Goal: Task Accomplishment & Management: Use online tool/utility

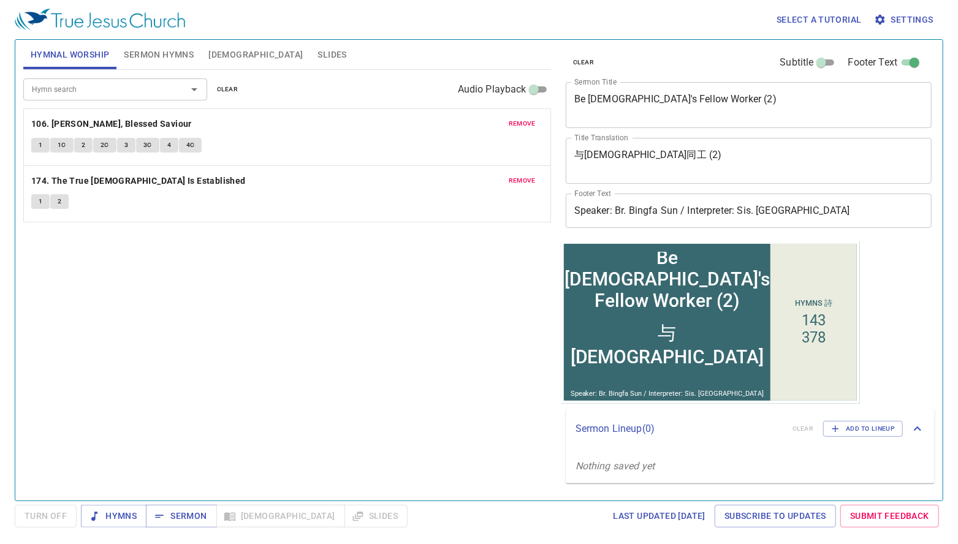
click at [652, 105] on textarea "Be God's Fellow Worker (2)" at bounding box center [748, 104] width 349 height 23
click at [728, 104] on textarea "Be God's Fellow Worker (2)" at bounding box center [748, 104] width 349 height 23
drag, startPoint x: 739, startPoint y: 102, endPoint x: 700, endPoint y: 99, distance: 38.8
click at [701, 99] on textarea "Be God's Fellow Worker (2)" at bounding box center [748, 104] width 349 height 23
click at [174, 61] on span "Sermon Hymns" at bounding box center [159, 54] width 70 height 15
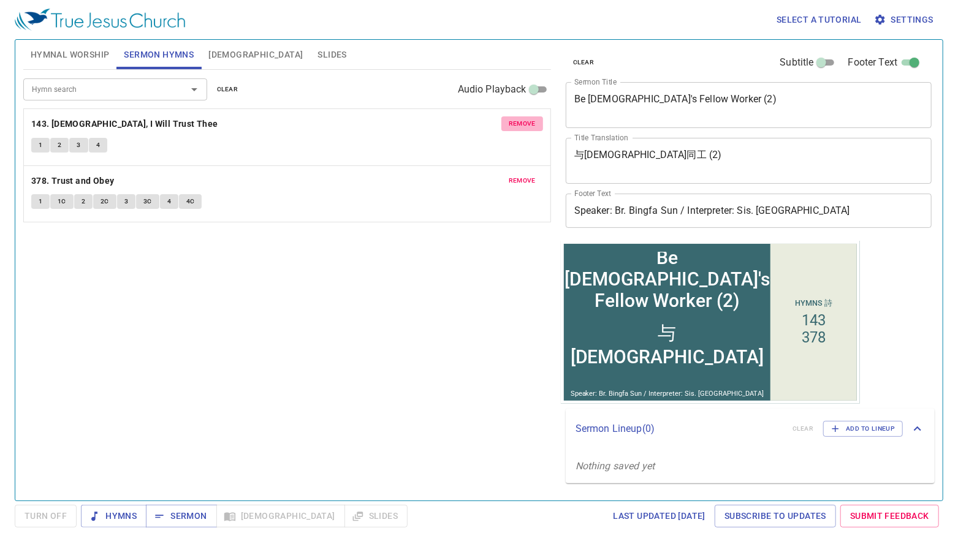
click at [527, 126] on span "remove" at bounding box center [522, 123] width 27 height 11
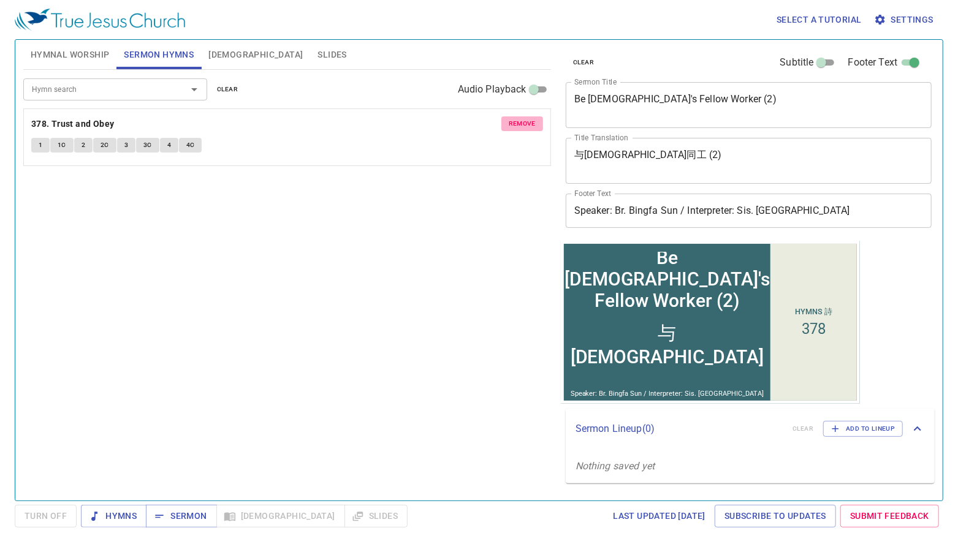
click at [525, 126] on span "remove" at bounding box center [522, 123] width 27 height 11
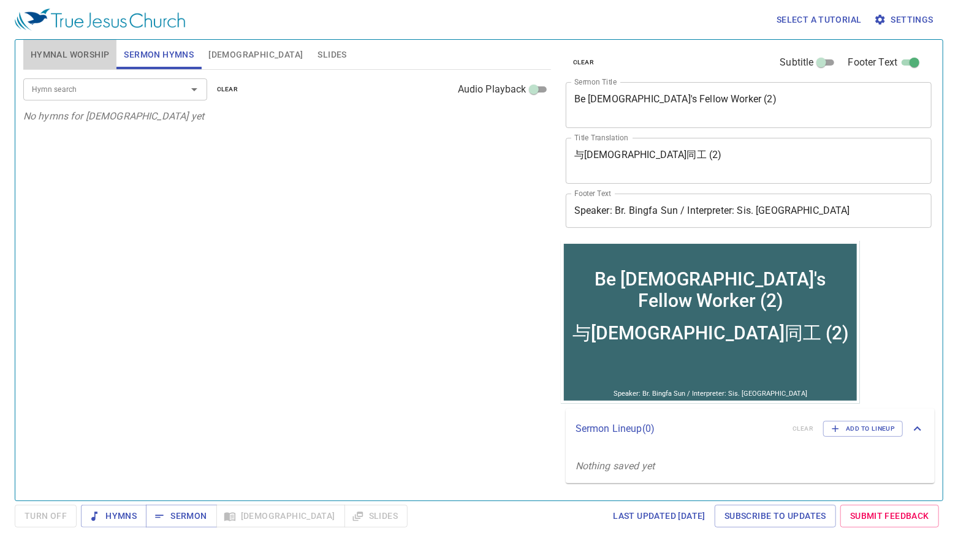
drag, startPoint x: 72, startPoint y: 59, endPoint x: 89, endPoint y: 62, distance: 17.9
click at [72, 59] on span "Hymnal Worship" at bounding box center [70, 54] width 79 height 15
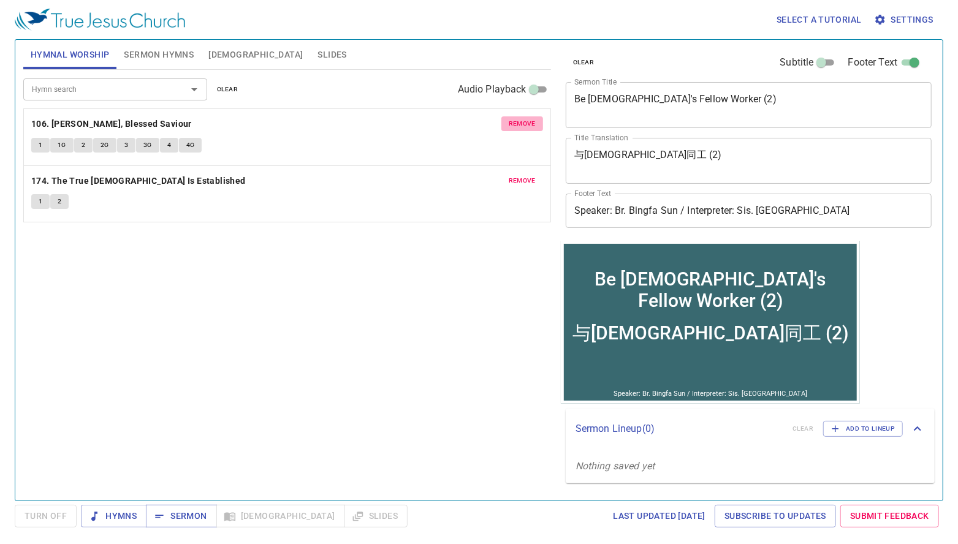
click at [526, 123] on span "remove" at bounding box center [522, 123] width 27 height 11
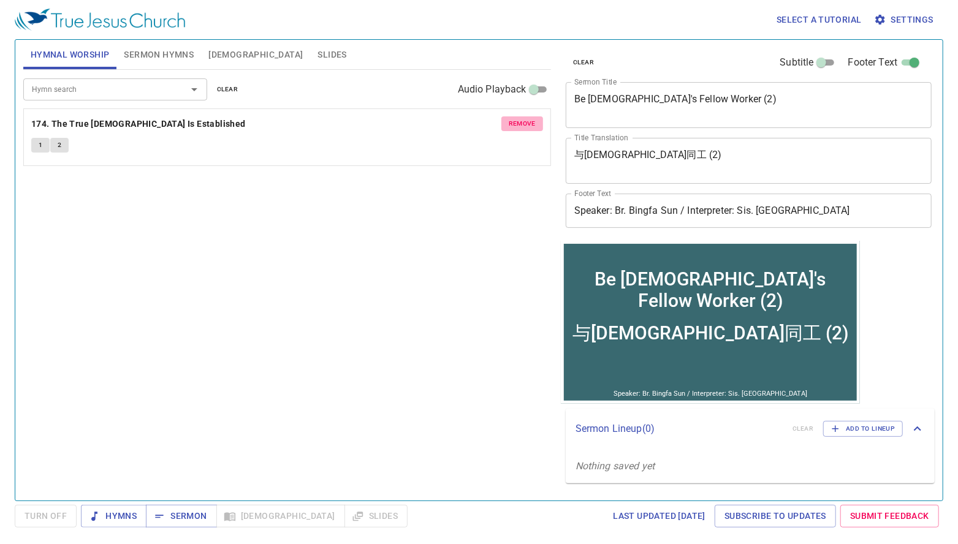
drag, startPoint x: 526, startPoint y: 123, endPoint x: 520, endPoint y: 124, distance: 6.4
click at [526, 123] on span "remove" at bounding box center [522, 123] width 27 height 11
click at [218, 59] on span "[DEMOGRAPHIC_DATA]" at bounding box center [255, 54] width 94 height 15
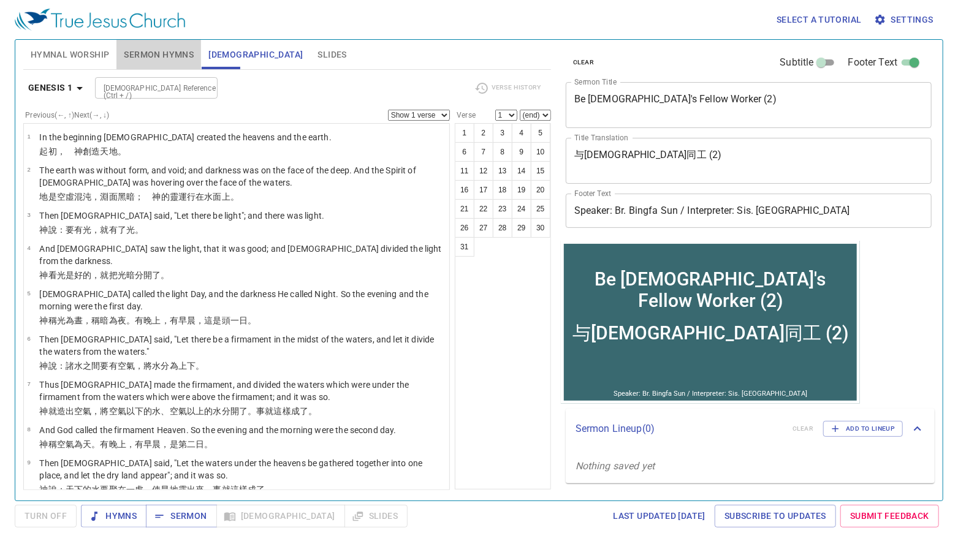
click at [173, 58] on span "Sermon Hymns" at bounding box center [159, 54] width 70 height 15
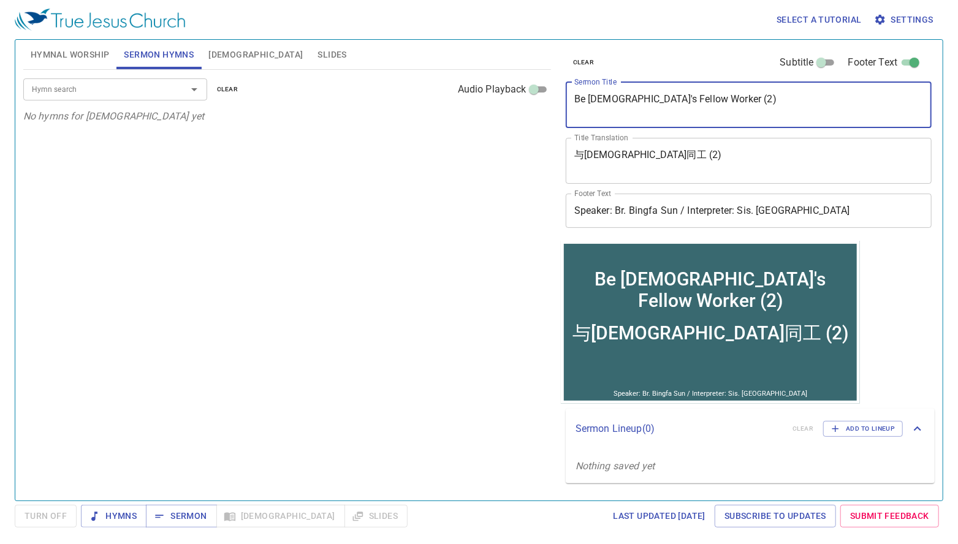
click at [706, 99] on textarea "Be God's Fellow Worker (2)" at bounding box center [748, 104] width 349 height 23
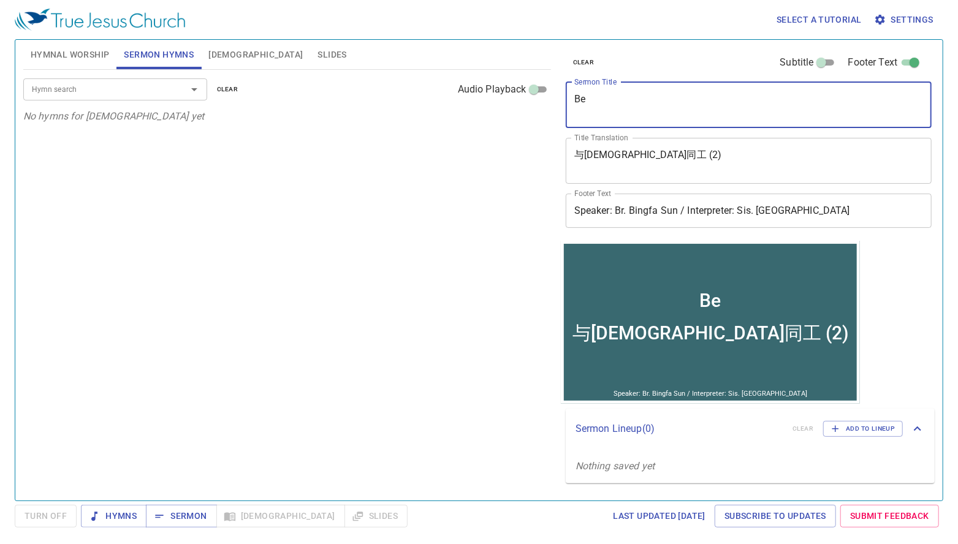
type textarea "B"
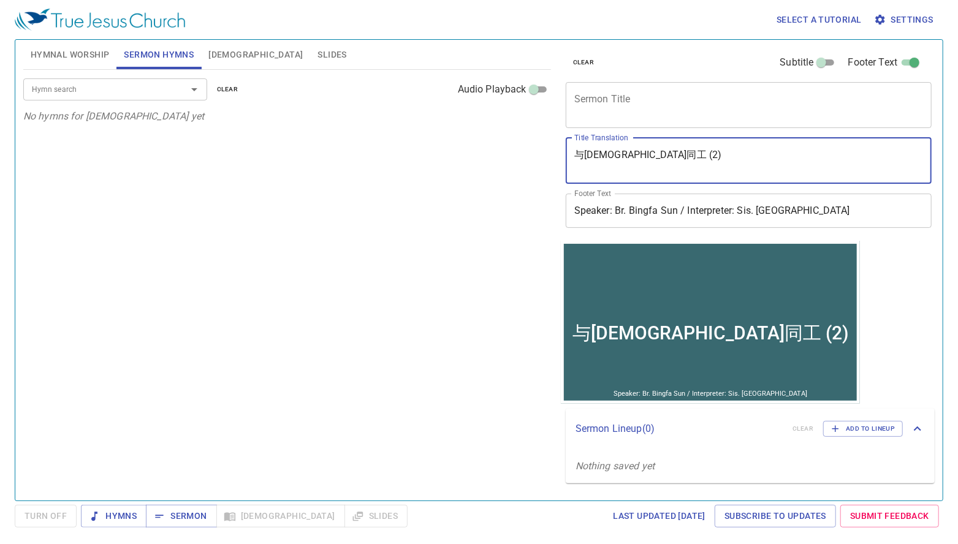
drag, startPoint x: 629, startPoint y: 157, endPoint x: 553, endPoint y: 157, distance: 75.4
click at [553, 157] on div "Hymnal Worship Sermon Hymns Bible Slides Hymn search Hymn search clear Audio Pl…" at bounding box center [478, 265] width 921 height 461
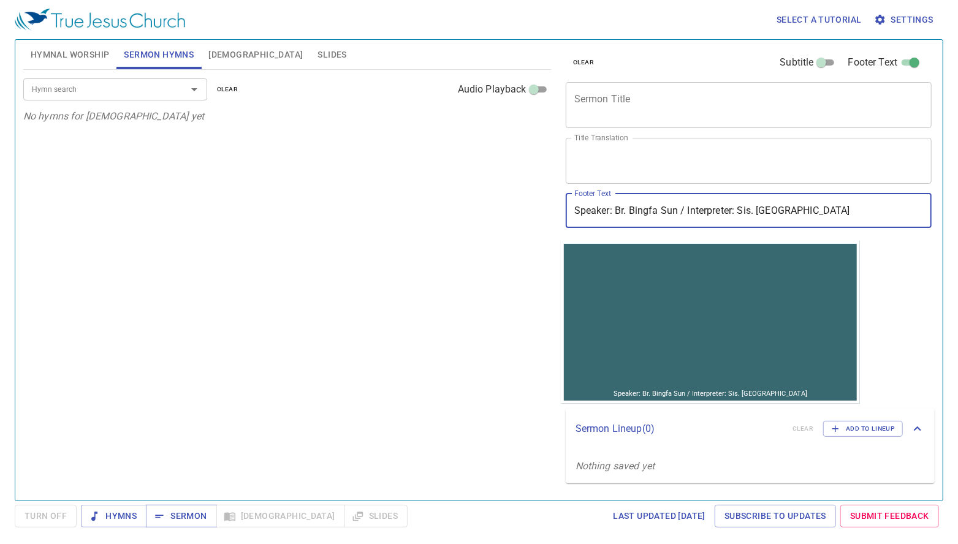
drag, startPoint x: 675, startPoint y: 213, endPoint x: 715, endPoint y: 231, distance: 44.2
click at [634, 213] on input "Speaker: Br. Bingfa Sun / Interpreter: Sis. Tiana" at bounding box center [749, 211] width 366 height 34
click at [762, 217] on input "Speaker: Br. Cheryl / Interpreter: Sis. Tiana" at bounding box center [749, 211] width 366 height 34
type input "Speaker: Br. Cheryl / Interpreter: Sis."
drag, startPoint x: 750, startPoint y: 207, endPoint x: 529, endPoint y: 207, distance: 221.2
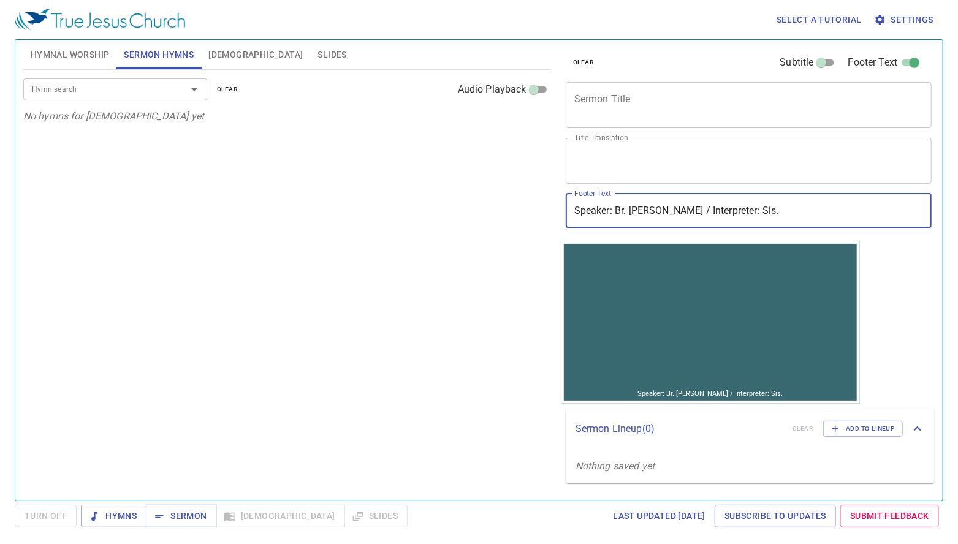
click at [529, 207] on div "Hymnal Worship Sermon Hymns Bible Slides Hymn search Hymn search clear Audio Pl…" at bounding box center [478, 265] width 921 height 461
click at [581, 216] on input "Footer Text" at bounding box center [749, 211] width 366 height 34
click at [625, 177] on div "x Title Translation" at bounding box center [749, 161] width 366 height 46
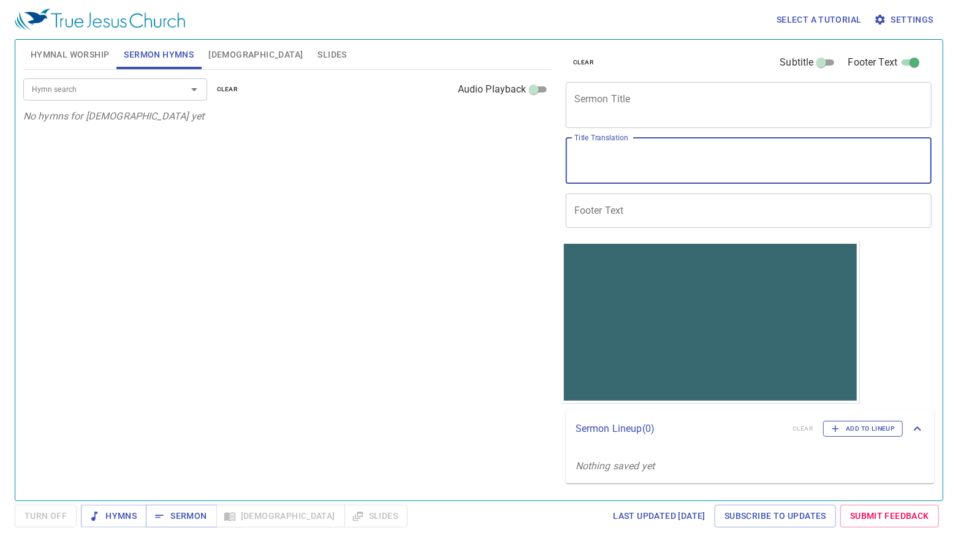
click at [775, 428] on span "Add to Lineup" at bounding box center [863, 428] width 64 height 11
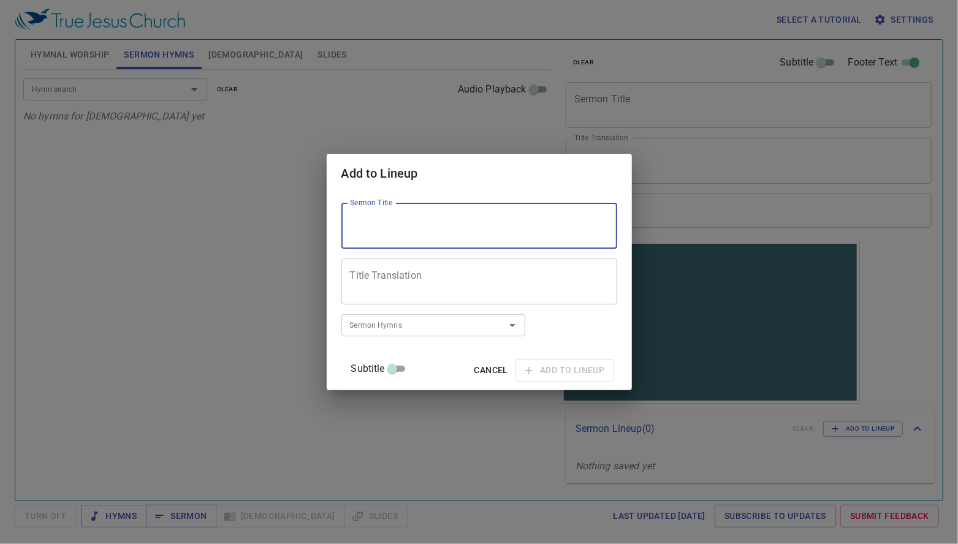
click at [485, 235] on textarea "Sermon Title" at bounding box center [479, 225] width 259 height 23
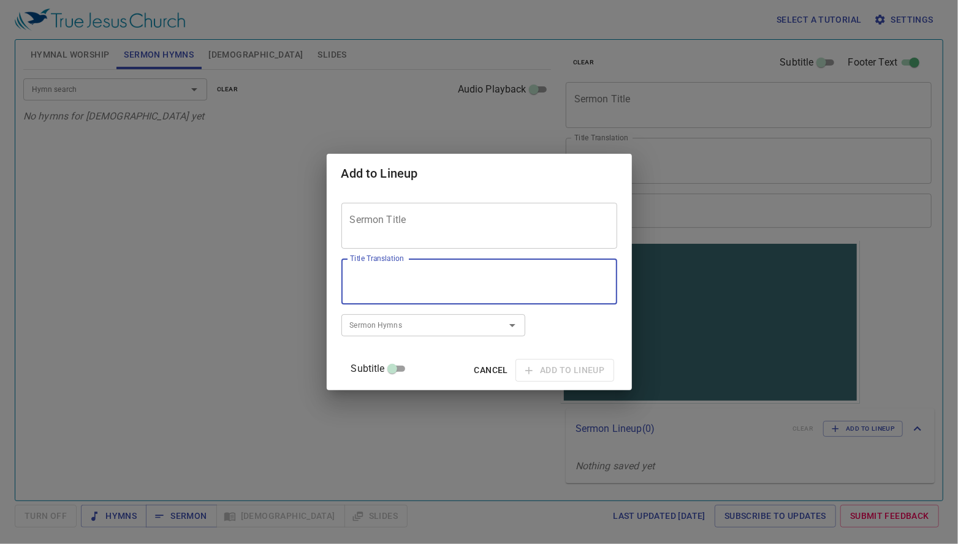
click at [409, 273] on textarea "Title Translation" at bounding box center [479, 281] width 259 height 23
click at [567, 242] on div "Sermon Title" at bounding box center [479, 226] width 276 height 46
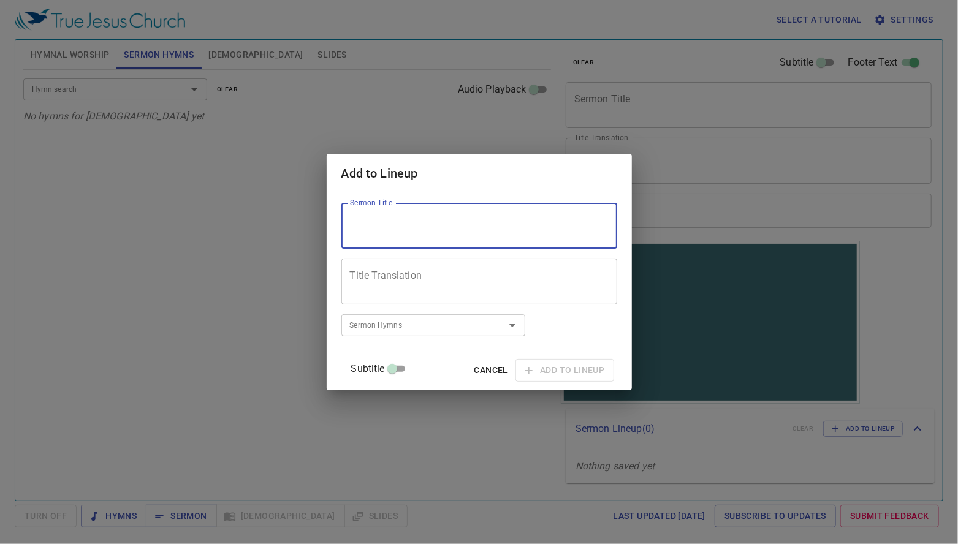
click at [474, 370] on span "Cancel" at bounding box center [491, 370] width 34 height 15
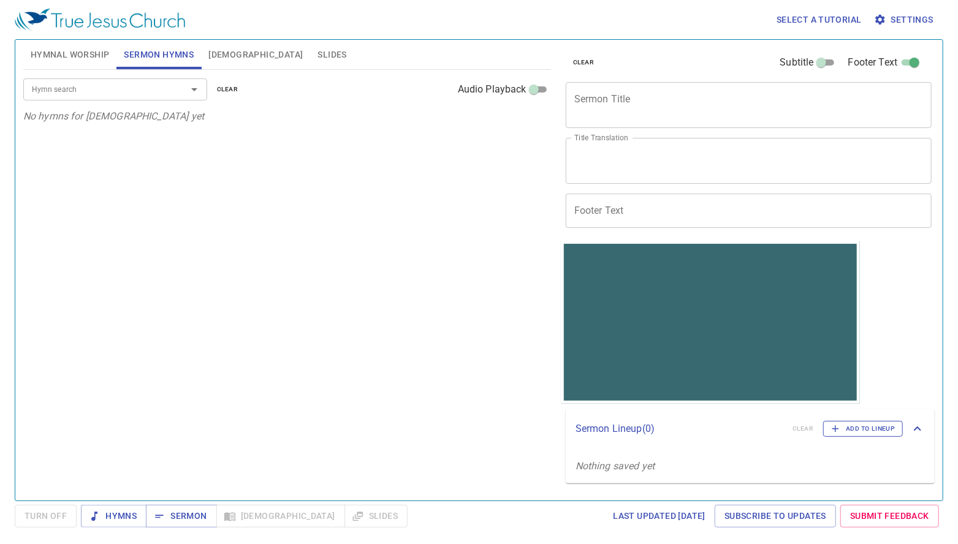
click at [775, 433] on span "Add to Lineup" at bounding box center [863, 428] width 64 height 11
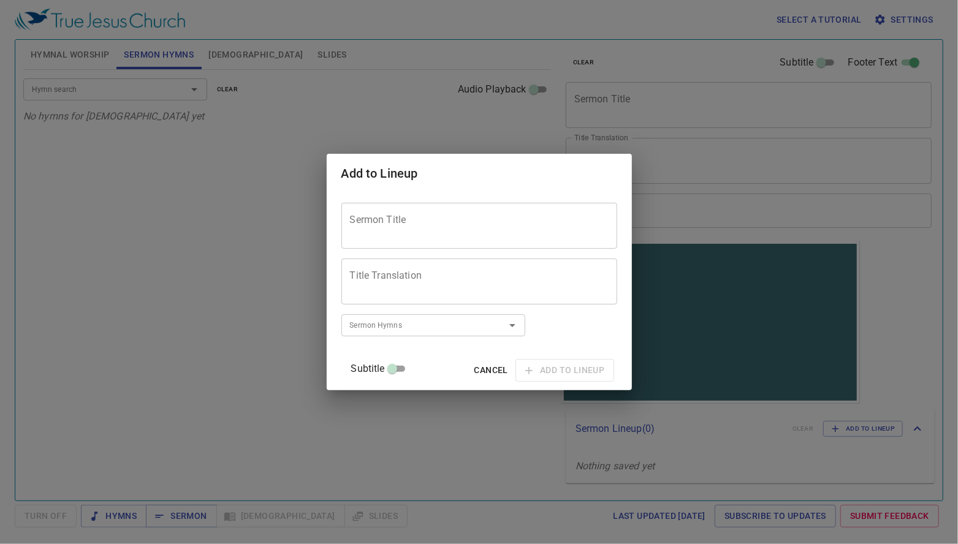
click at [536, 252] on div "Sermon Title Sermon Title Title Translation Title Translation Subtitle Subtitle…" at bounding box center [479, 291] width 276 height 187
click at [546, 246] on div "Sermon Title" at bounding box center [479, 226] width 276 height 46
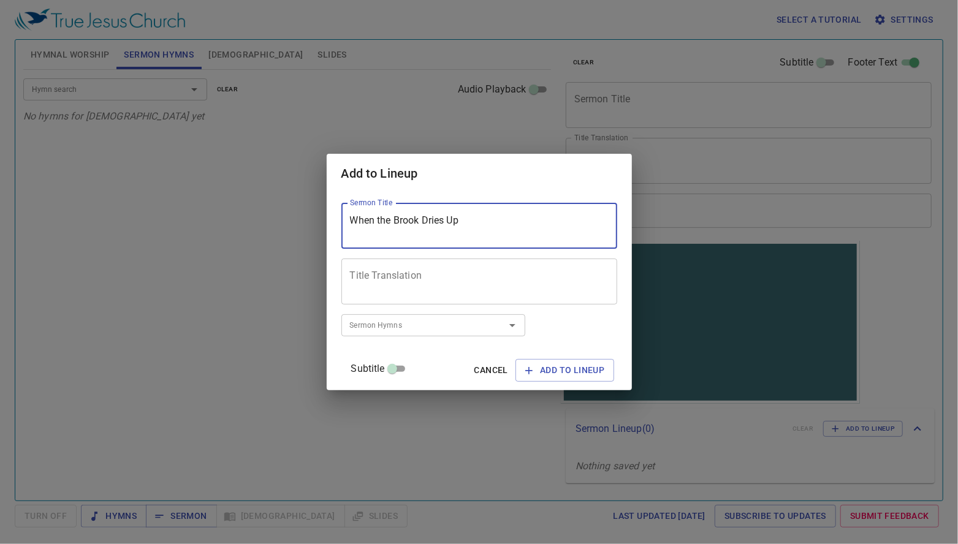
type textarea "When the Brook Dries Up"
click at [409, 276] on textarea "Title Translation" at bounding box center [479, 281] width 259 height 23
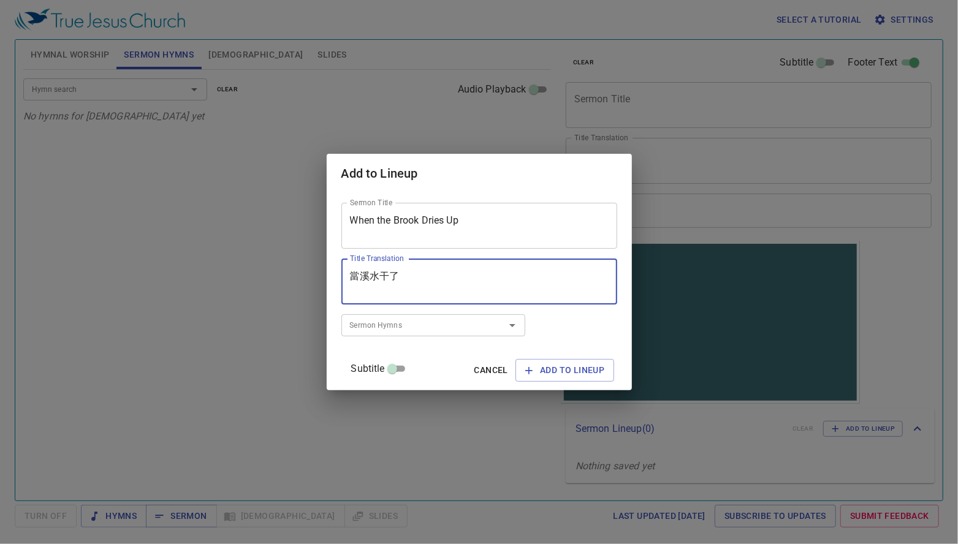
type textarea "當溪水干了"
click at [425, 330] on input "Sermon Hymns" at bounding box center [415, 325] width 140 height 14
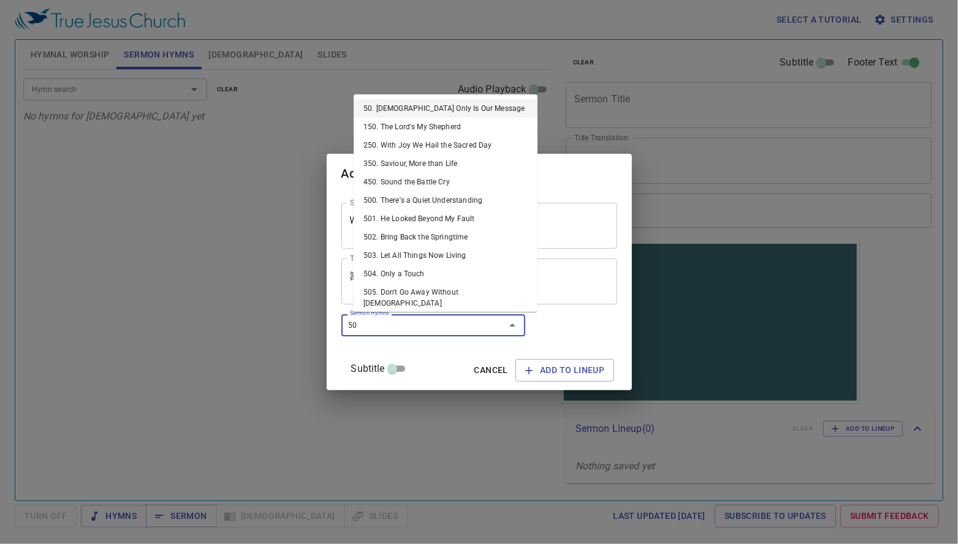
type input "500"
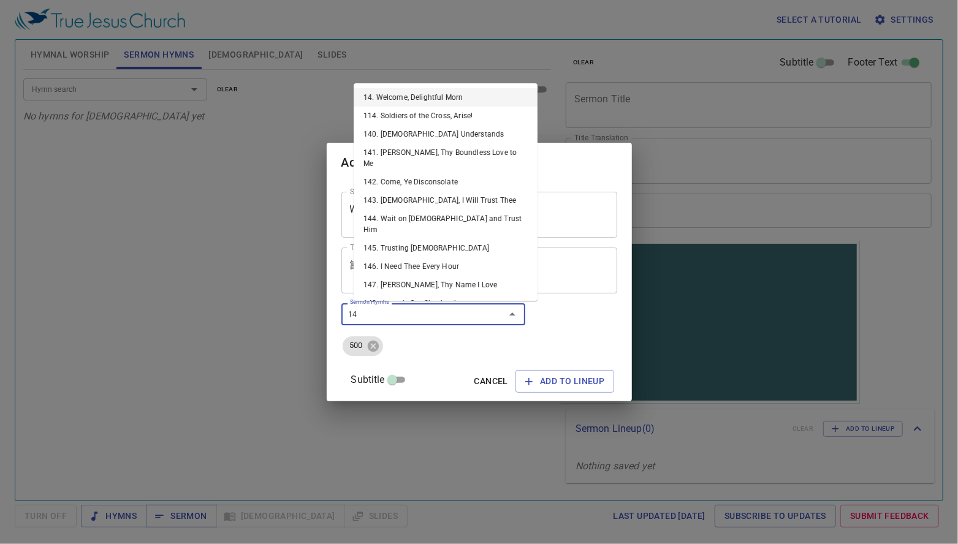
type input "145"
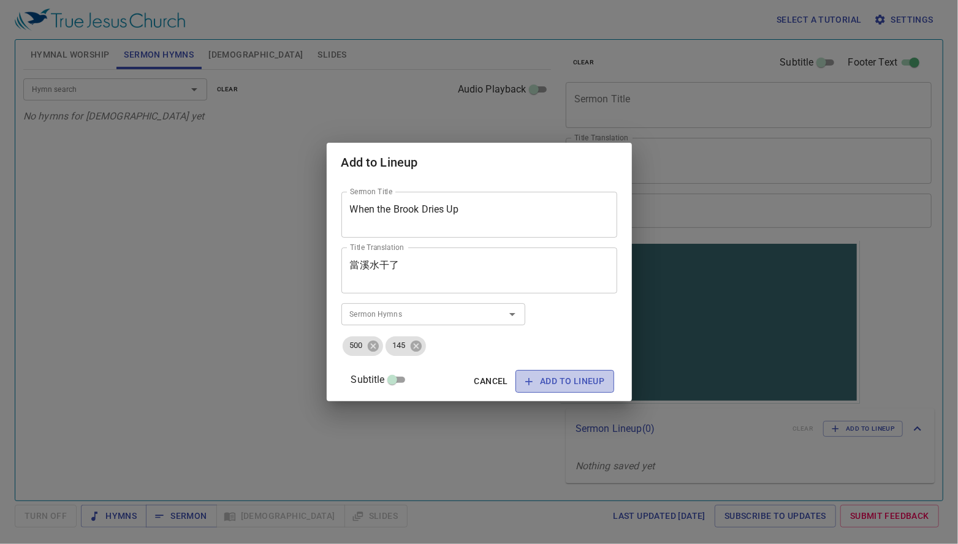
click at [523, 377] on icon "button" at bounding box center [529, 382] width 12 height 12
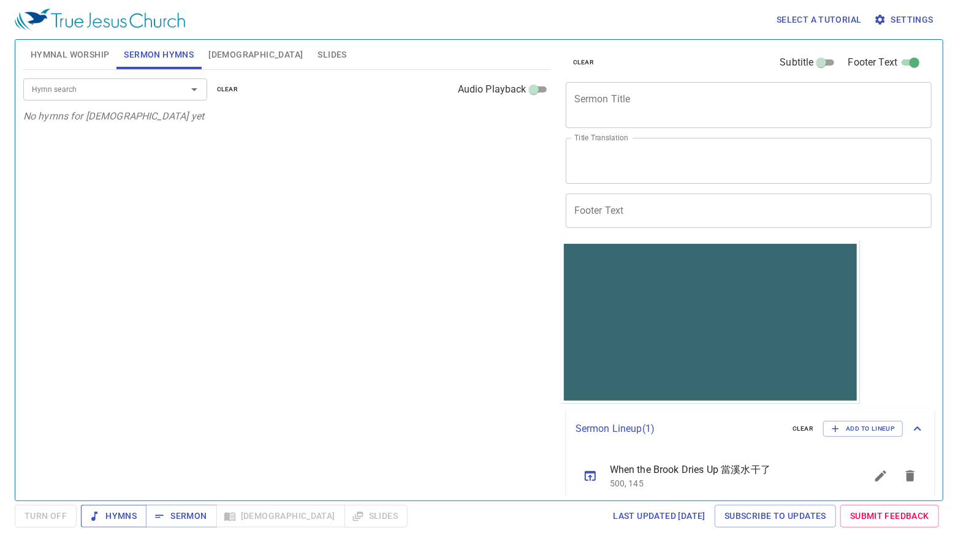
click at [120, 511] on span "Hymns" at bounding box center [114, 516] width 46 height 15
click at [290, 225] on div "Hymn search Hymn search clear Audio Playback No hymns for sermon yet" at bounding box center [287, 280] width 528 height 420
click at [49, 62] on span "Hymnal Worship" at bounding box center [70, 54] width 79 height 15
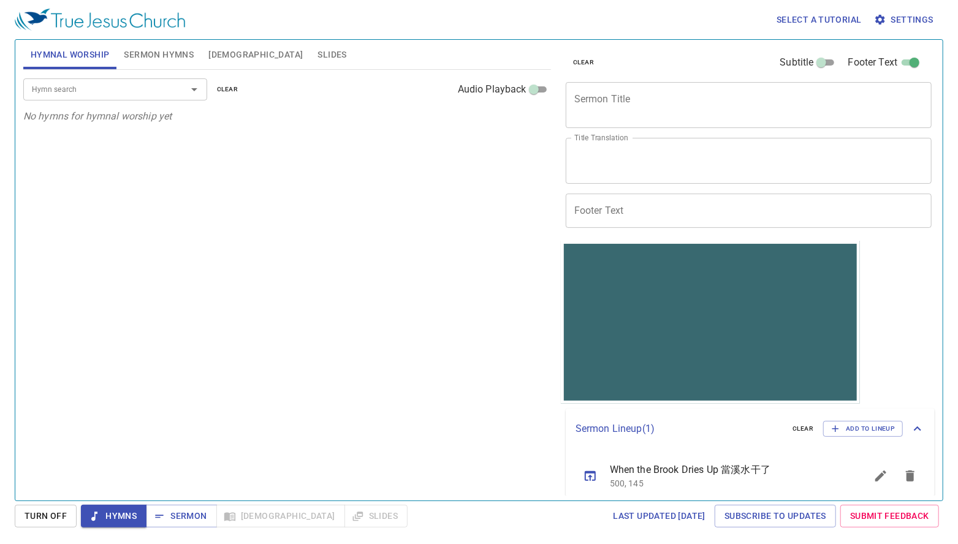
click at [701, 107] on textarea "Sermon Title" at bounding box center [748, 104] width 349 height 23
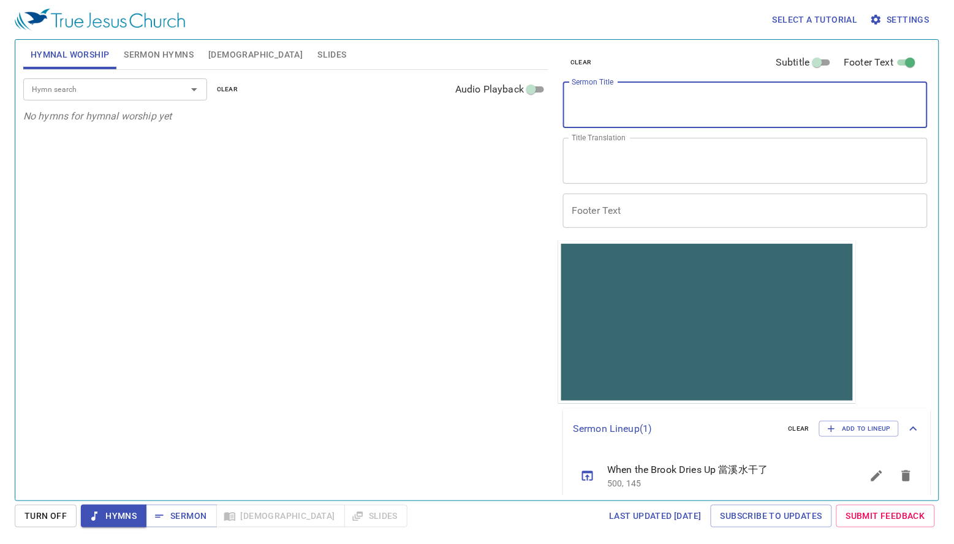
click at [216, 141] on div "Hymn search Hymn search clear Audio Playback No hymns for hymnal worship yet" at bounding box center [285, 280] width 525 height 420
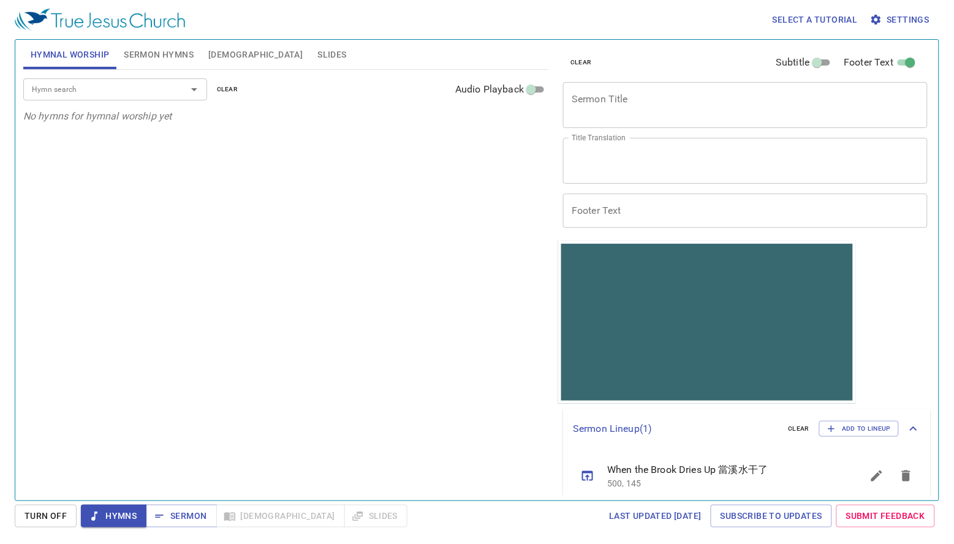
drag, startPoint x: 285, startPoint y: 187, endPoint x: 184, endPoint y: 69, distance: 155.6
click at [285, 183] on div "Hymn search Hymn search clear Audio Playback No hymns for hymnal worship yet" at bounding box center [285, 280] width 525 height 420
click at [292, 137] on div "Hymn search Hymn search clear Audio Playback No hymns for hymnal worship yet" at bounding box center [285, 280] width 525 height 420
click at [65, 95] on input "Hymn search" at bounding box center [97, 89] width 140 height 14
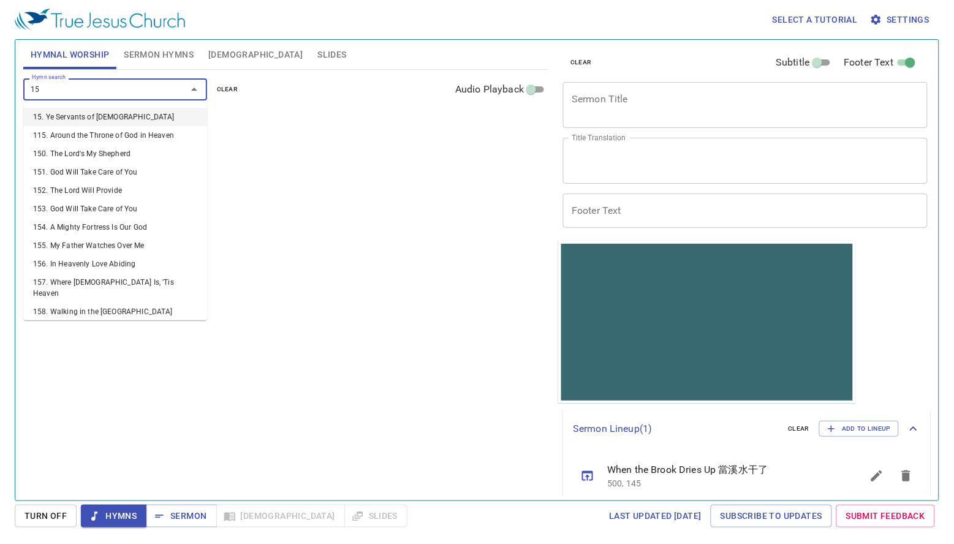
type input "152"
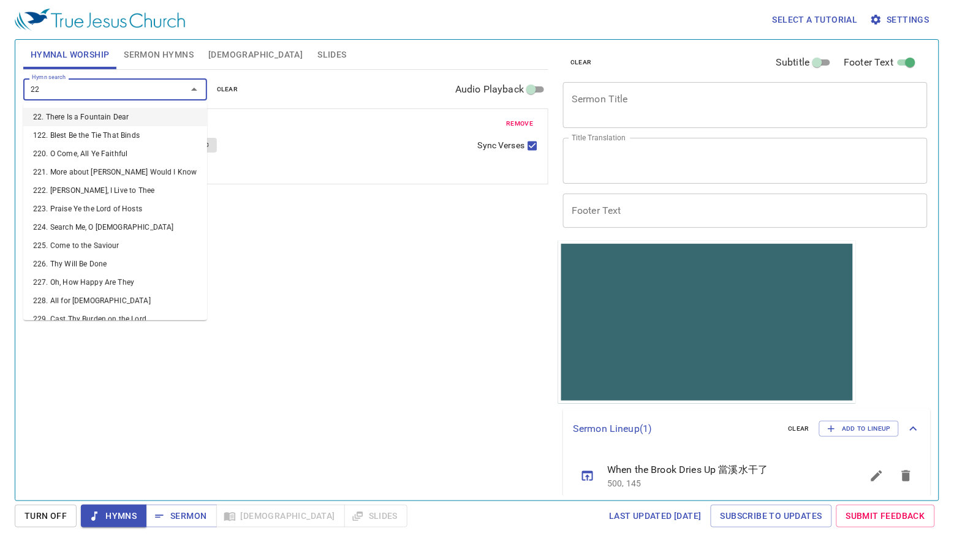
type input "226"
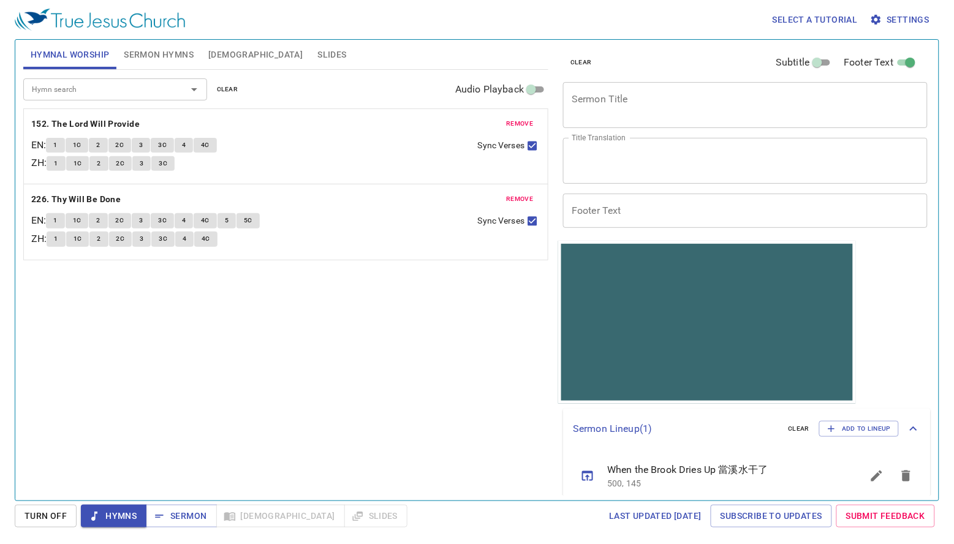
click at [214, 330] on div "Hymn search Hymn search clear Audio Playback remove 152. The Lord Will Provide …" at bounding box center [285, 280] width 525 height 420
click at [121, 124] on b "152. The Lord Will Provide" at bounding box center [85, 123] width 108 height 15
click at [57, 146] on span "1" at bounding box center [55, 145] width 4 height 11
click at [86, 167] on button "1C" at bounding box center [77, 163] width 23 height 15
click at [100, 167] on span "2" at bounding box center [99, 163] width 4 height 11
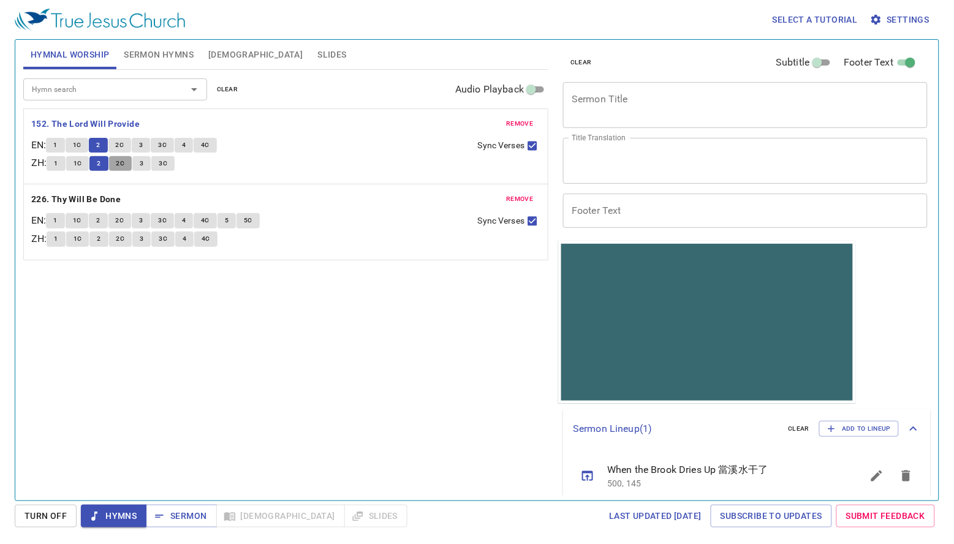
click at [124, 166] on span "2C" at bounding box center [120, 163] width 9 height 11
click at [148, 165] on button "3" at bounding box center [141, 163] width 18 height 15
click at [167, 167] on span "3C" at bounding box center [163, 163] width 9 height 11
click at [192, 146] on button "4" at bounding box center [184, 145] width 18 height 15
click at [210, 148] on span "4C" at bounding box center [205, 145] width 9 height 11
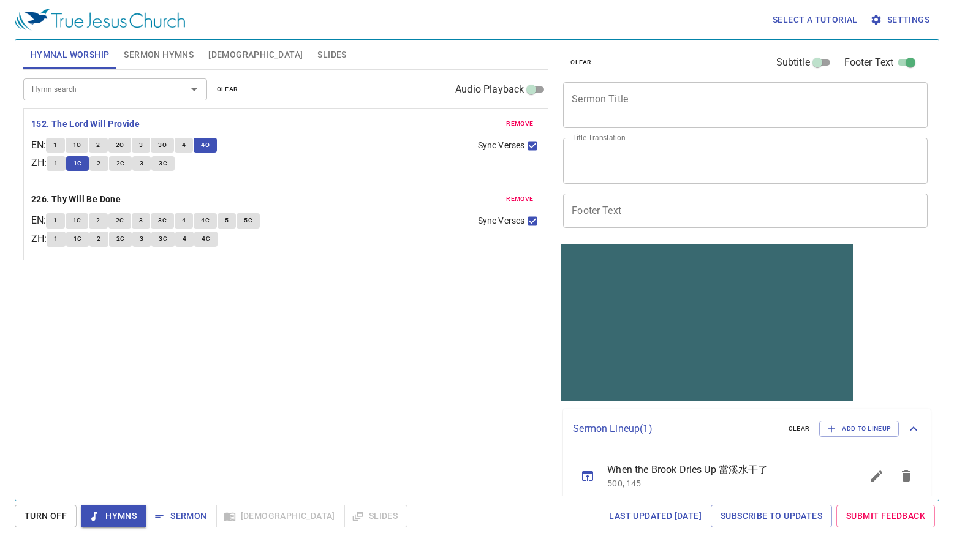
click at [619, 104] on textarea "Sermon Title" at bounding box center [745, 104] width 347 height 23
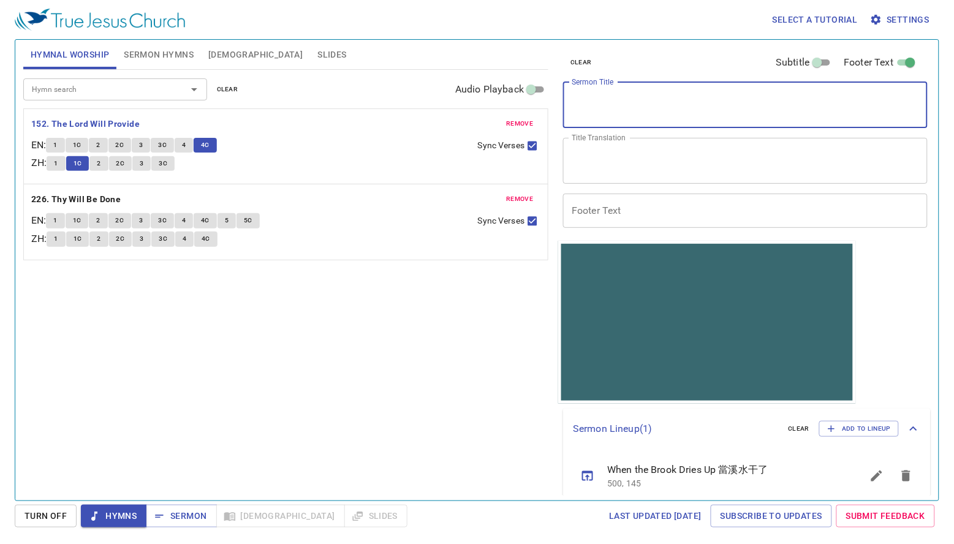
paste textarea "Never Ending Oil"
type textarea "Never Ending Oil"
click at [588, 156] on textarea "Title Translation" at bounding box center [745, 160] width 347 height 23
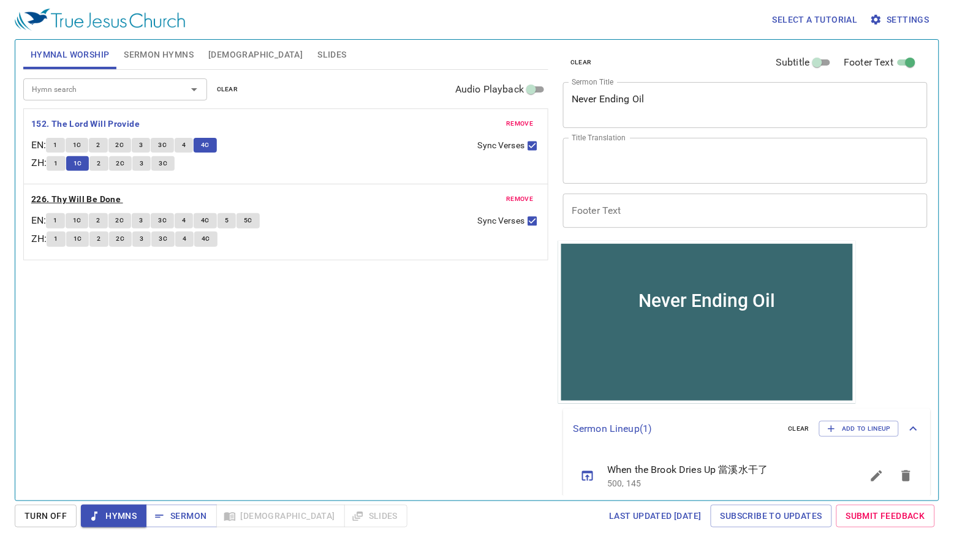
click at [91, 197] on b "226. Thy Will Be Done" at bounding box center [75, 199] width 89 height 15
click at [57, 218] on span "1" at bounding box center [55, 220] width 4 height 11
click at [590, 154] on textarea "Title Translation" at bounding box center [745, 160] width 347 height 23
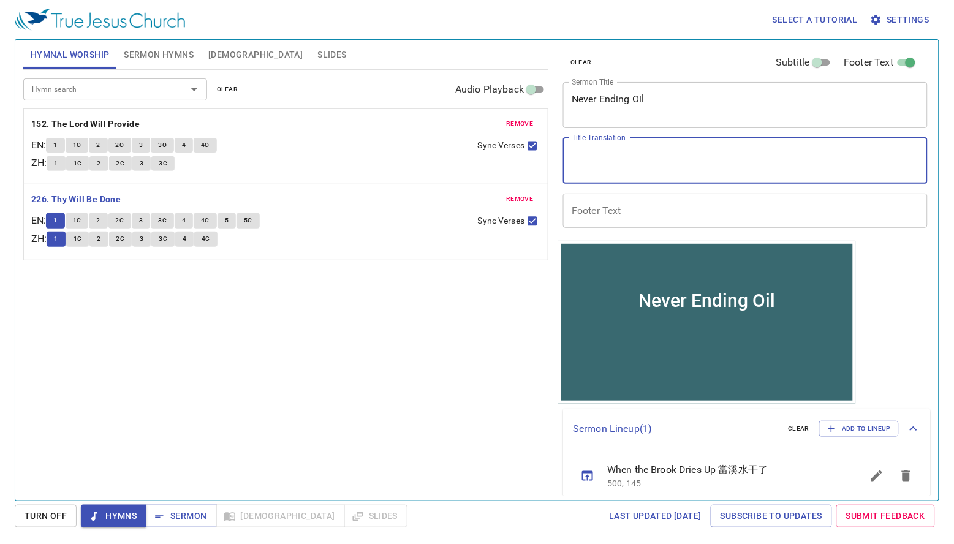
paste textarea "倒不完的油"
type textarea "倒不完的油"
click at [154, 56] on span "Sermon Hymns" at bounding box center [159, 54] width 70 height 15
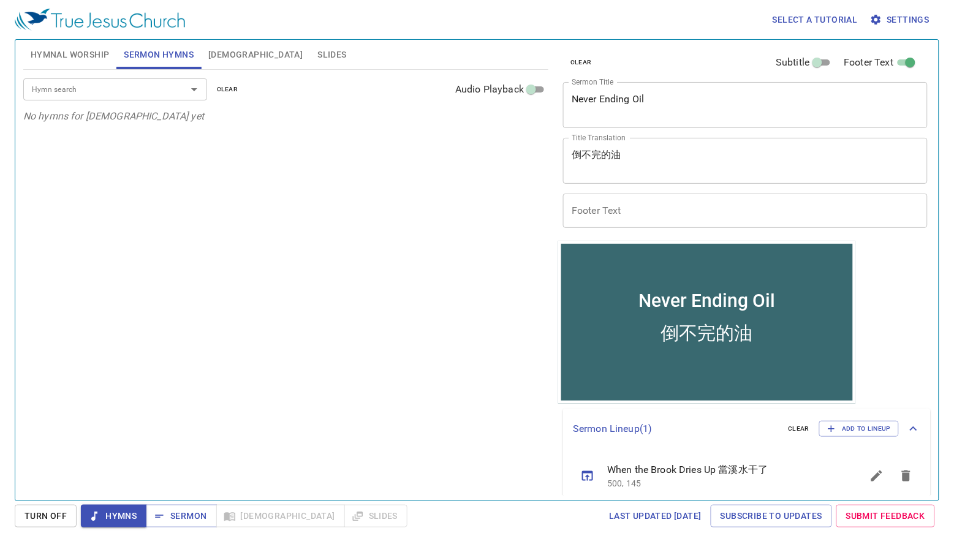
click at [137, 96] on input "Hymn search" at bounding box center [97, 89] width 140 height 14
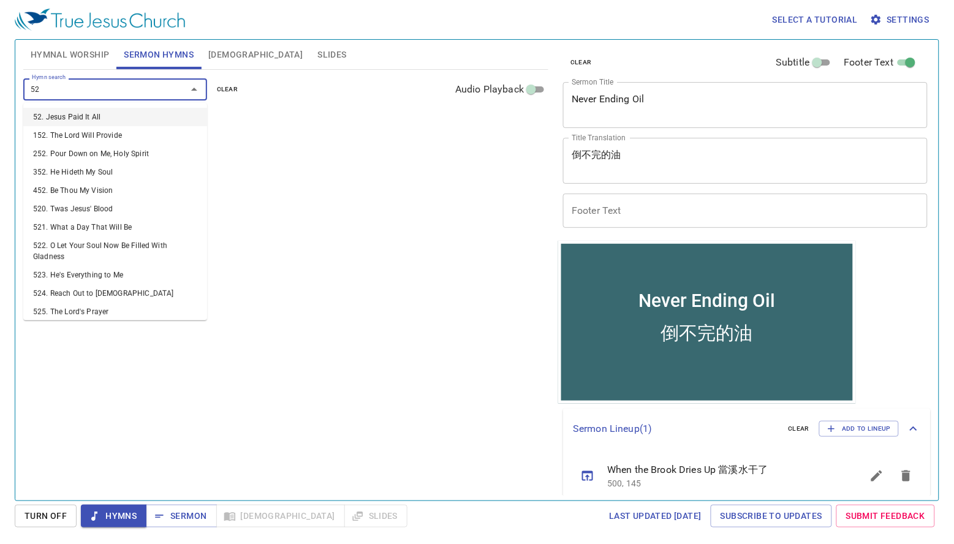
type input "524"
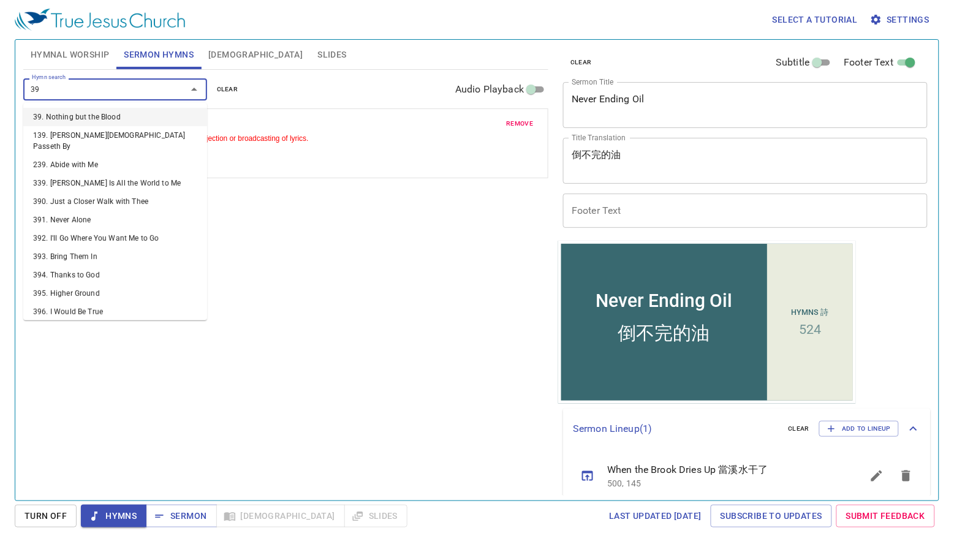
type input "396"
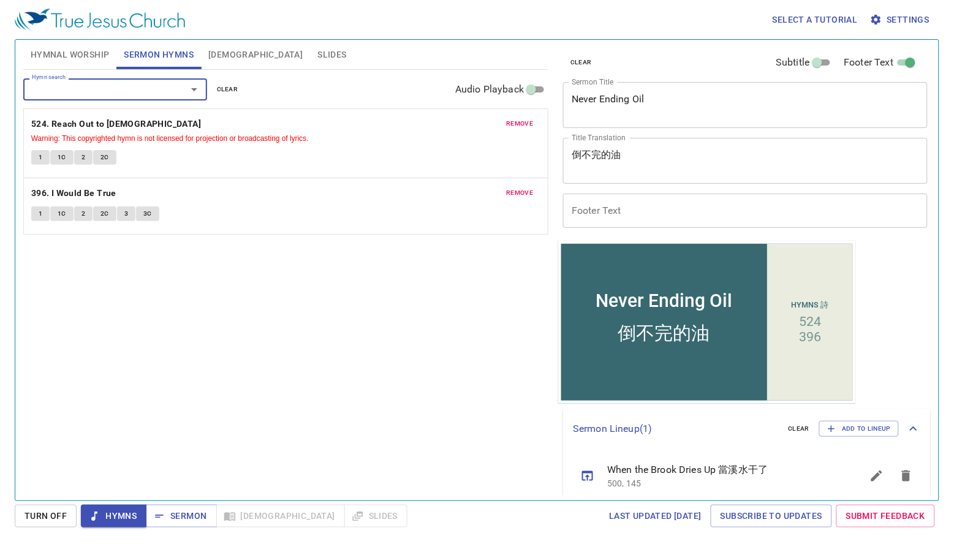
click at [89, 56] on span "Hymnal Worship" at bounding box center [70, 54] width 79 height 15
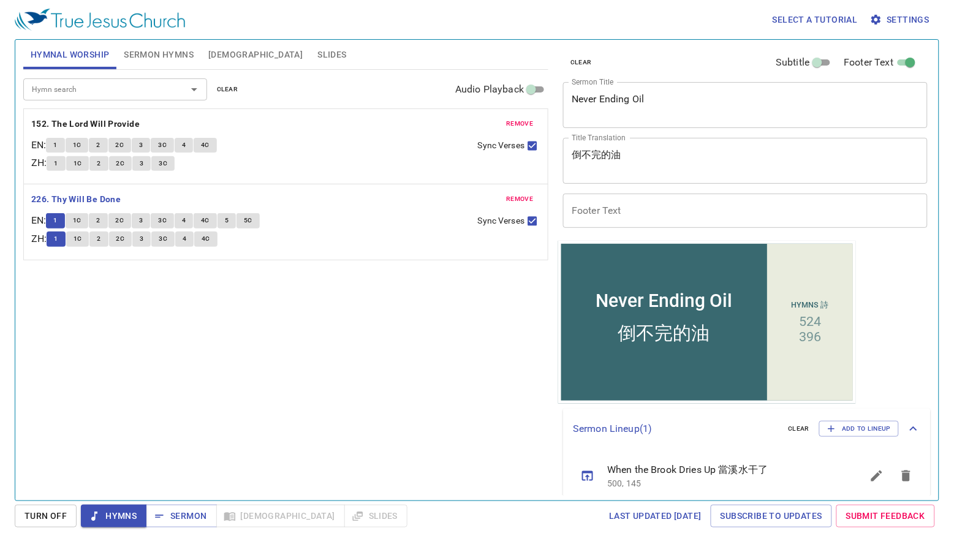
click at [87, 218] on button "1C" at bounding box center [77, 220] width 23 height 15
click at [119, 268] on div "Hymn search Hymn search clear Audio Playback remove 152. The Lord Will Provide …" at bounding box center [285, 280] width 525 height 420
click at [100, 222] on span "2" at bounding box center [98, 220] width 4 height 11
click at [124, 239] on span "2C" at bounding box center [120, 238] width 9 height 11
click at [143, 221] on span "3" at bounding box center [141, 220] width 4 height 11
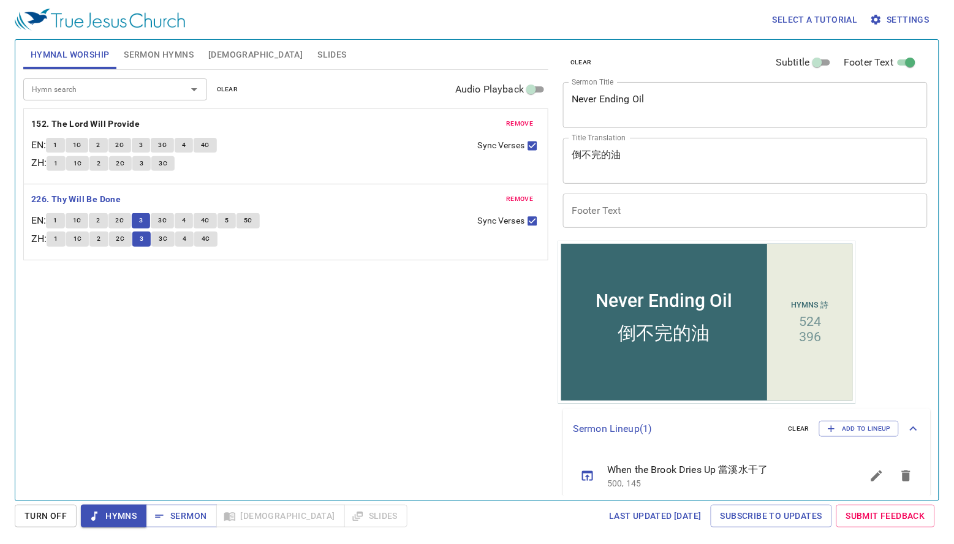
click at [167, 242] on span "3C" at bounding box center [163, 238] width 9 height 11
click at [186, 241] on span "4" at bounding box center [185, 238] width 4 height 11
click at [210, 243] on span "4C" at bounding box center [206, 238] width 9 height 11
click at [235, 222] on button "5" at bounding box center [227, 220] width 18 height 15
click at [251, 227] on button "5C" at bounding box center [248, 220] width 23 height 15
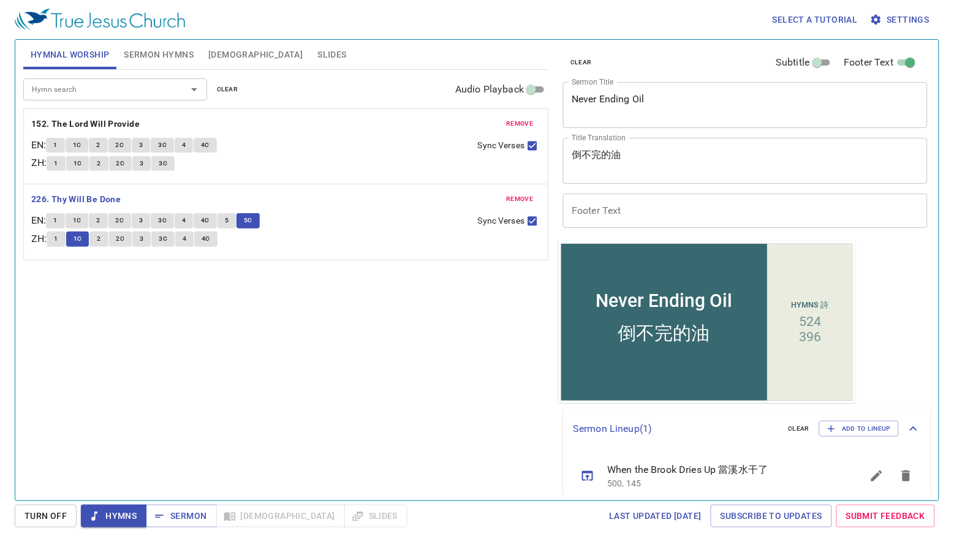
click at [107, 94] on input "Hymn search" at bounding box center [97, 89] width 140 height 14
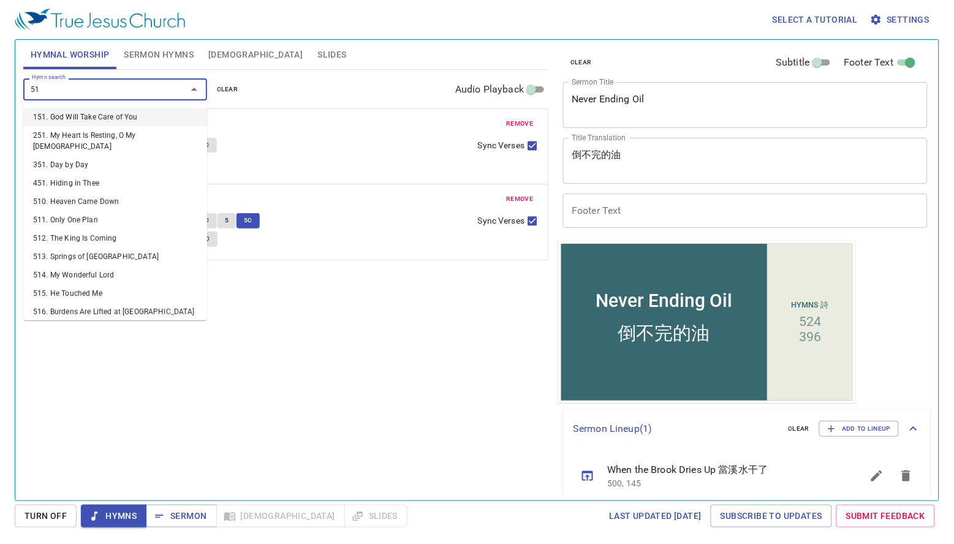
type input "514"
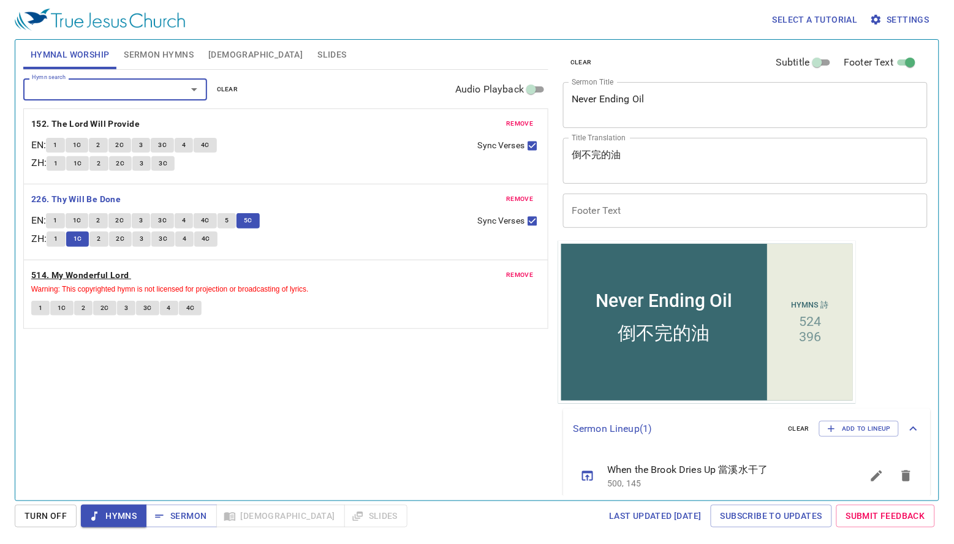
click at [78, 278] on b "514. My Wonderful Lord" at bounding box center [80, 275] width 98 height 15
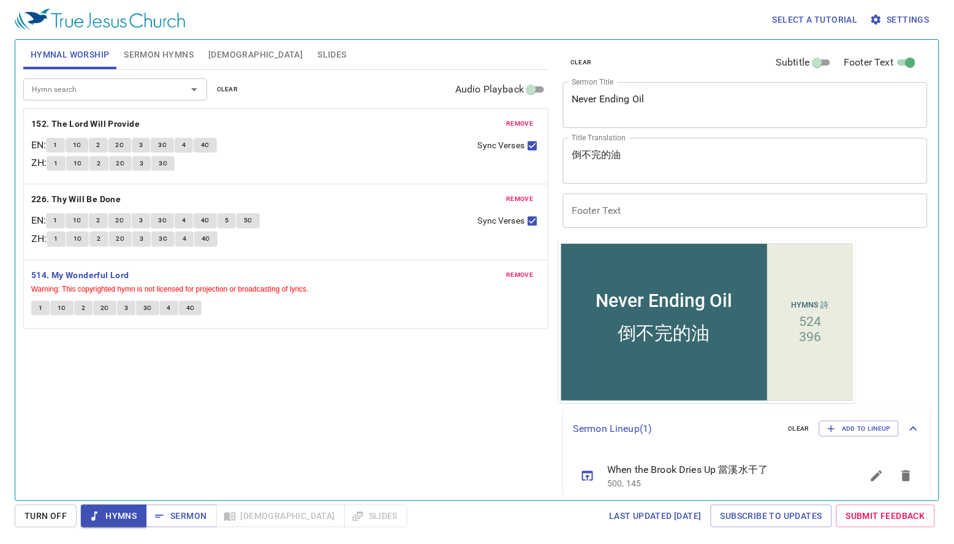
click at [42, 308] on button "1" at bounding box center [40, 308] width 18 height 15
click at [62, 308] on span "1C" at bounding box center [62, 308] width 9 height 11
drag, startPoint x: 89, startPoint y: 311, endPoint x: 142, endPoint y: 355, distance: 69.6
click at [89, 311] on button "2" at bounding box center [83, 308] width 18 height 15
click at [108, 308] on button "2C" at bounding box center [104, 308] width 23 height 15
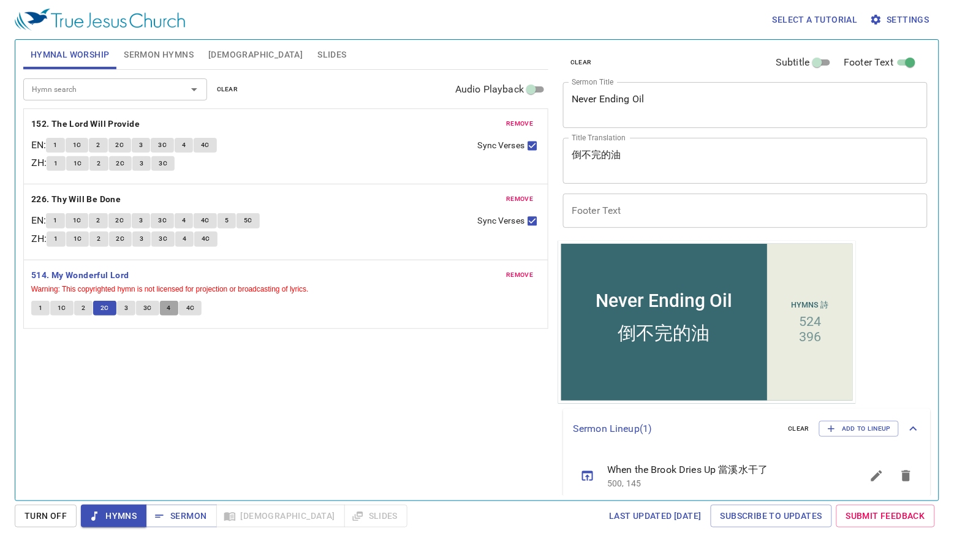
click at [176, 311] on button "4" at bounding box center [169, 308] width 18 height 15
click at [197, 305] on button "4C" at bounding box center [190, 308] width 23 height 15
click at [119, 518] on span "Hymns" at bounding box center [114, 516] width 46 height 15
click at [128, 518] on span "Hymns" at bounding box center [114, 516] width 46 height 15
click at [192, 520] on span "Sermon" at bounding box center [181, 516] width 51 height 15
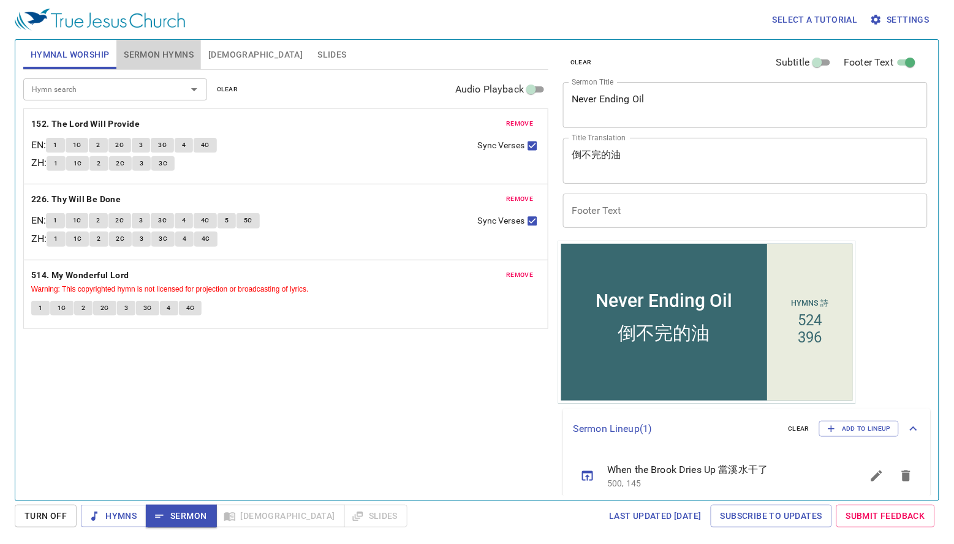
click at [190, 61] on span "Sermon Hymns" at bounding box center [159, 54] width 70 height 15
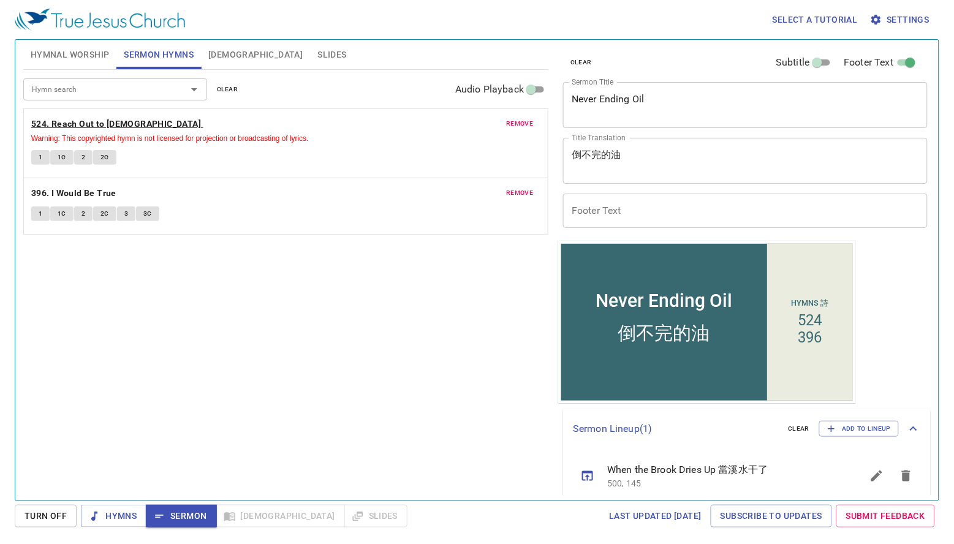
click at [77, 131] on b "524. Reach Out to [DEMOGRAPHIC_DATA]" at bounding box center [116, 123] width 170 height 15
click at [43, 158] on button "1" at bounding box center [40, 157] width 18 height 15
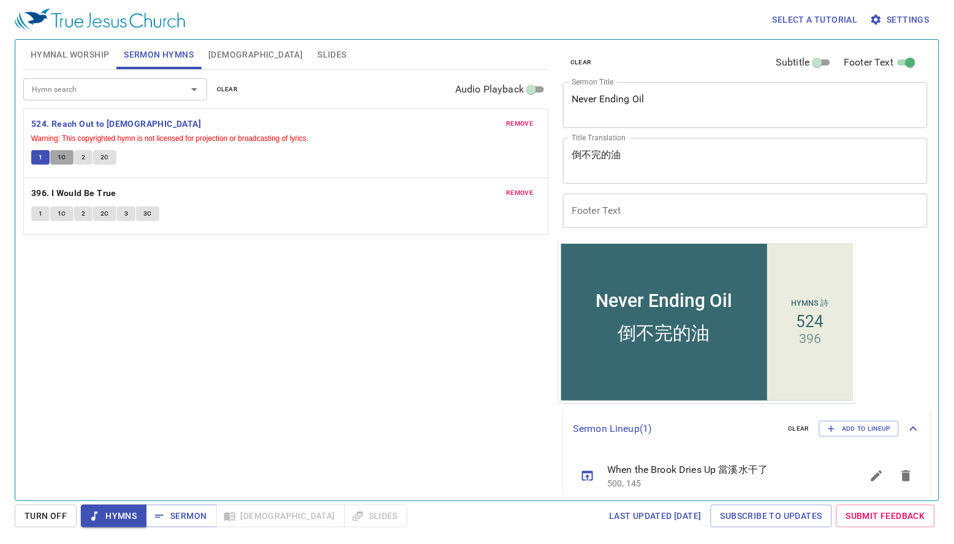
click at [66, 159] on button "1C" at bounding box center [61, 157] width 23 height 15
click at [86, 159] on button "2" at bounding box center [83, 157] width 18 height 15
click at [108, 161] on span "2C" at bounding box center [104, 157] width 9 height 11
click at [180, 516] on span "Sermon" at bounding box center [181, 516] width 51 height 15
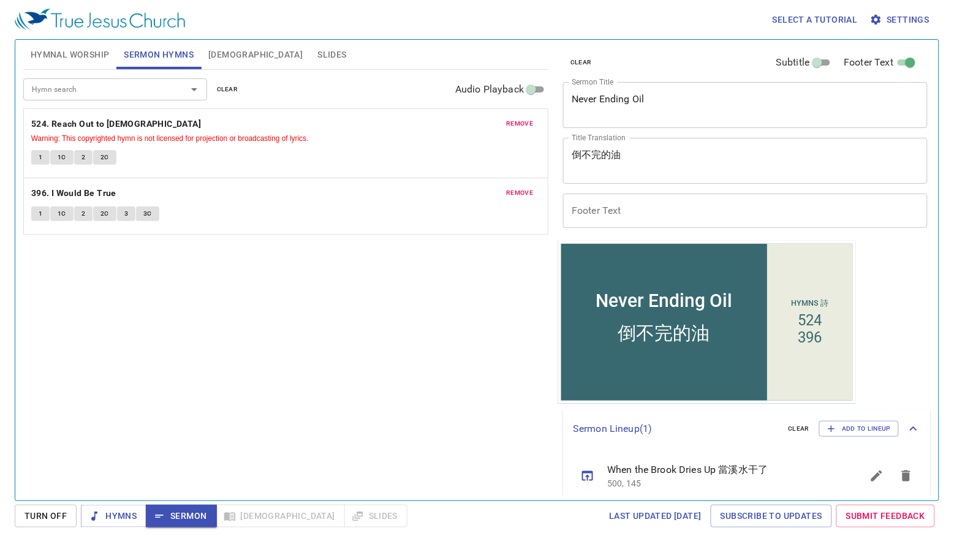
click at [467, 322] on div "Hymn search Hymn search clear Audio Playback remove 524. Reach Out to [DEMOGRAP…" at bounding box center [285, 280] width 525 height 420
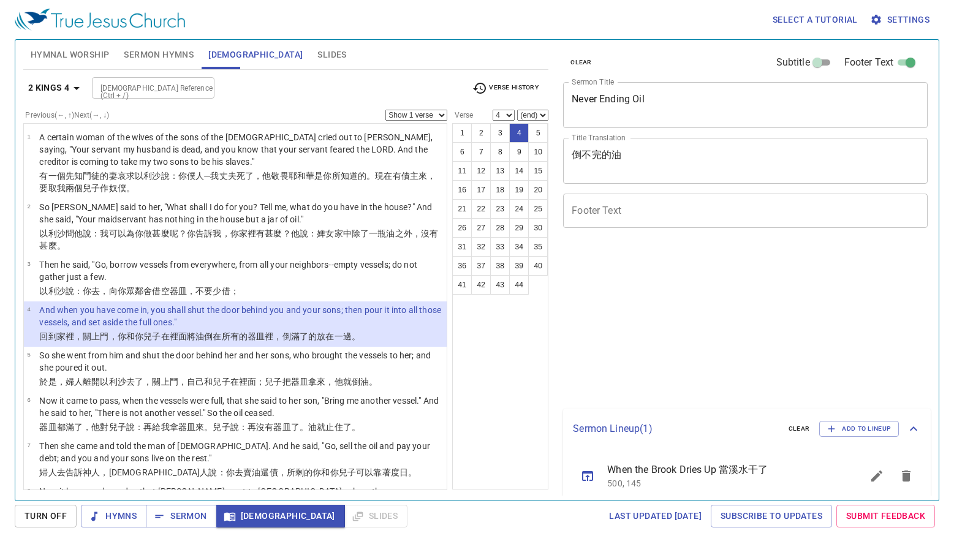
select select "4"
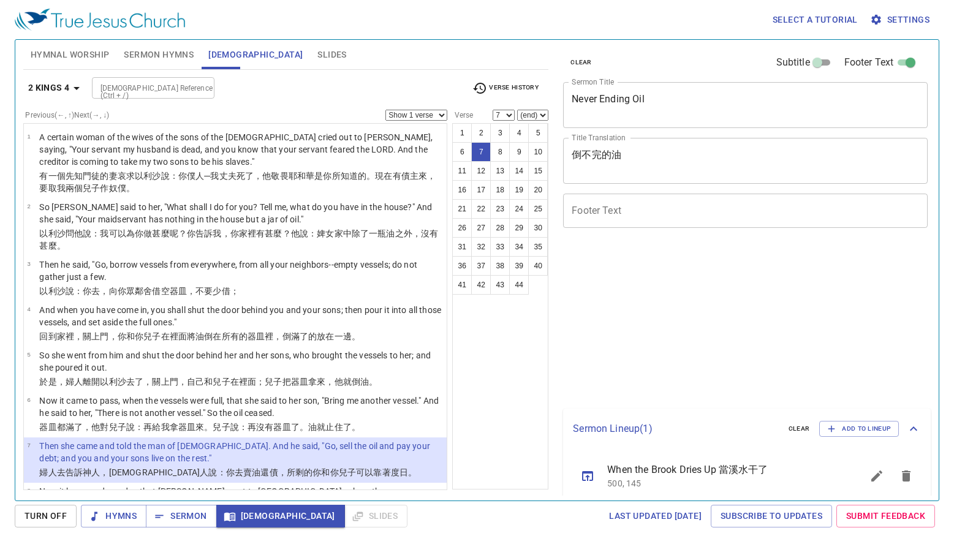
select select "7"
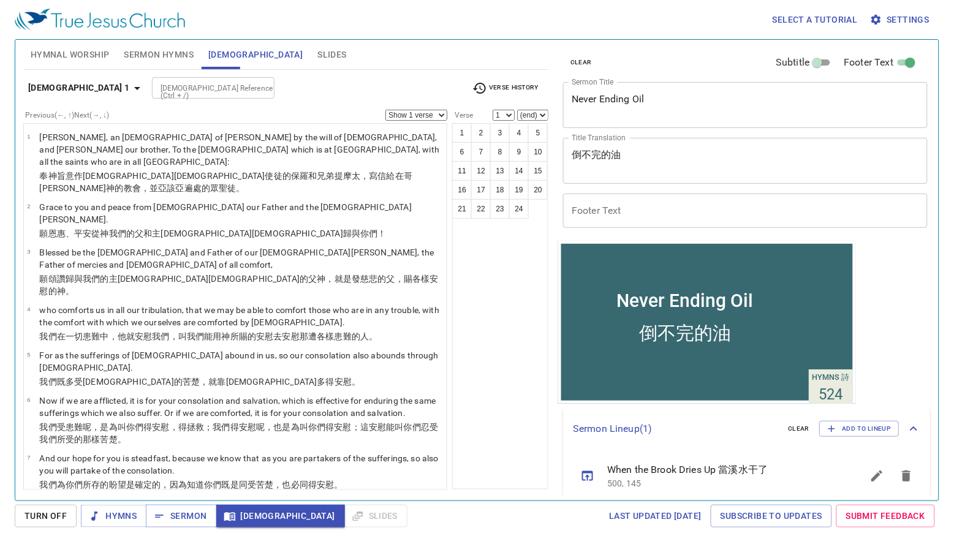
click at [204, 85] on input "[DEMOGRAPHIC_DATA] Reference (Ctrl + /)" at bounding box center [203, 88] width 95 height 14
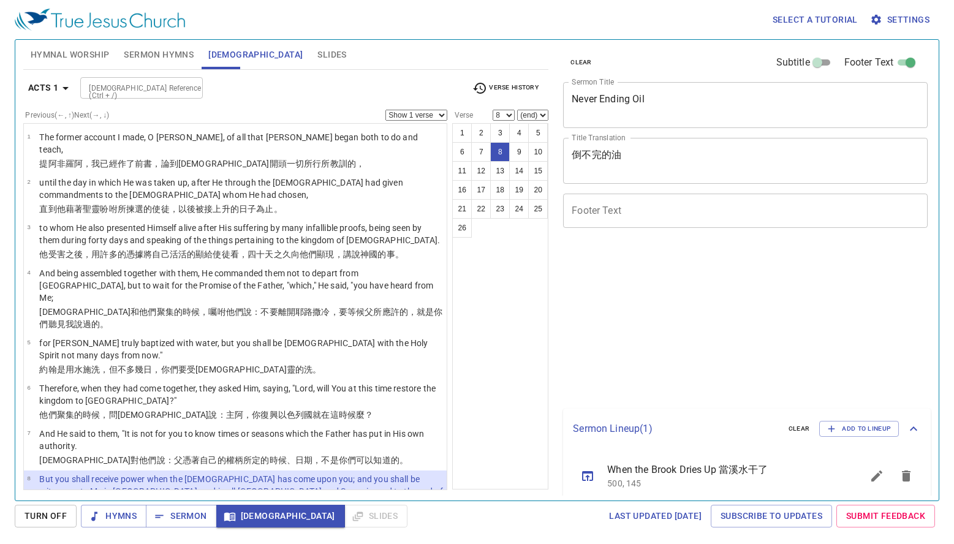
select select "8"
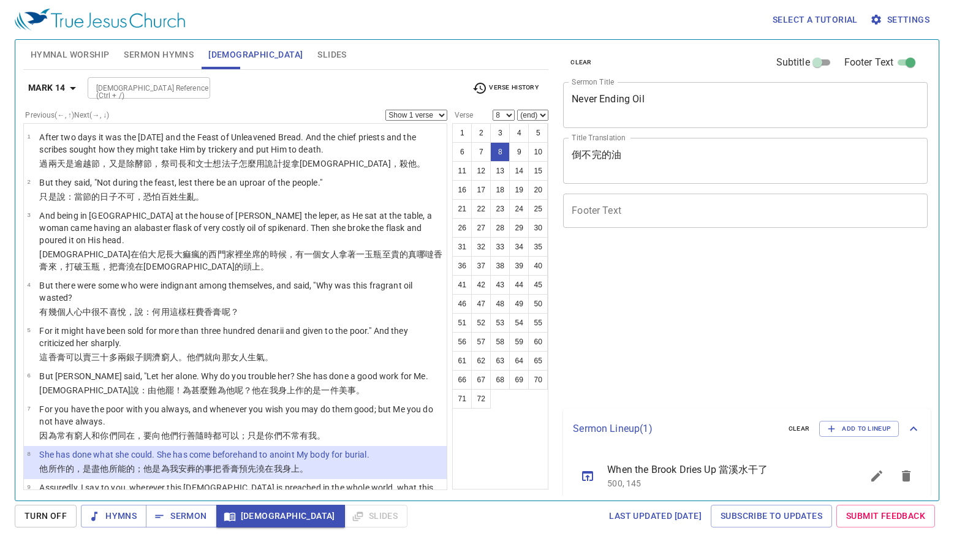
select select "8"
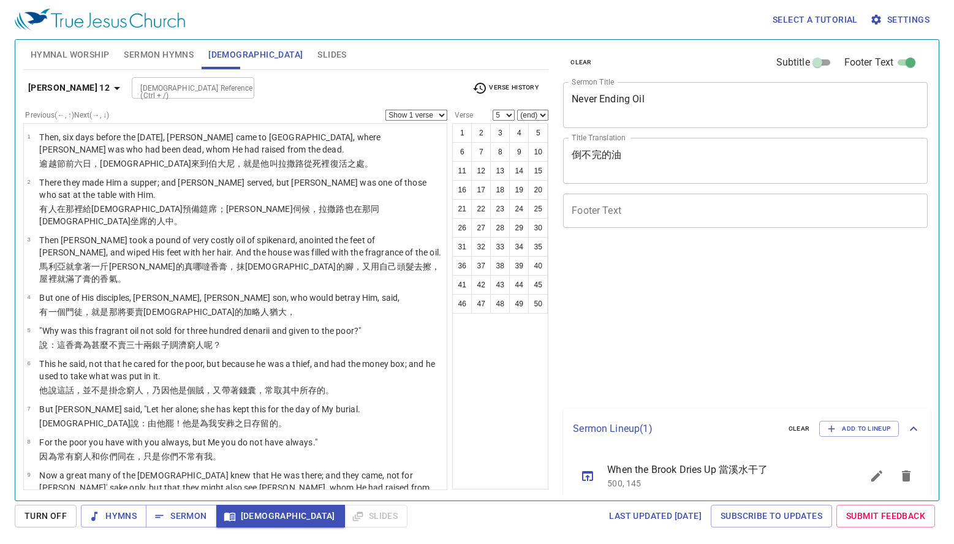
select select "5"
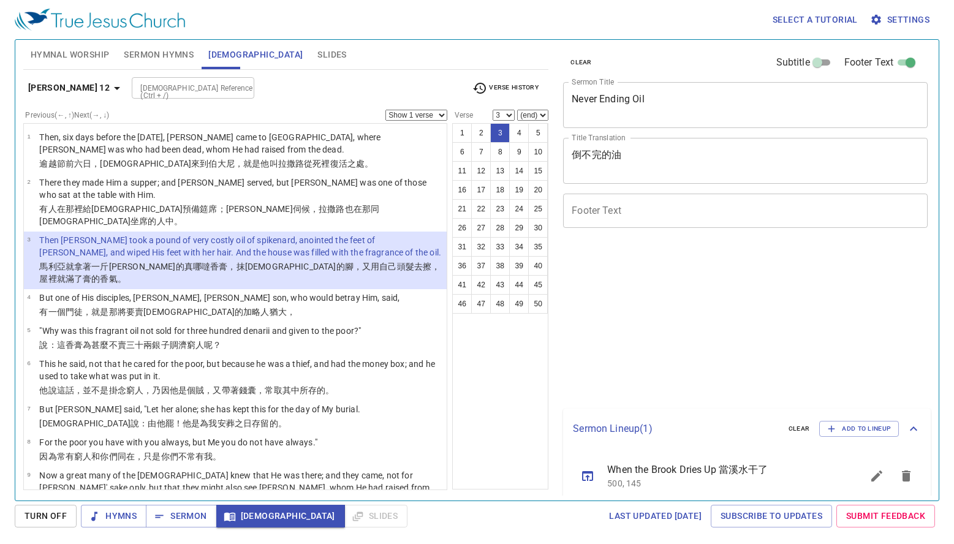
select select "3"
